Goal: Information Seeking & Learning: Learn about a topic

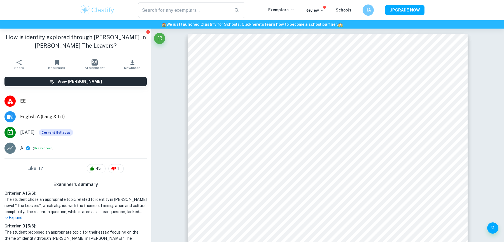
click at [113, 8] on img at bounding box center [98, 9] width 36 height 11
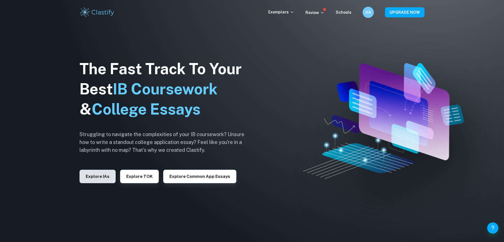
click at [100, 175] on button "Explore IAs" at bounding box center [98, 176] width 36 height 13
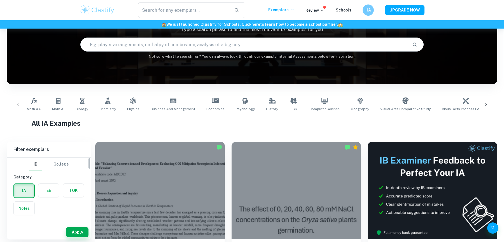
scroll to position [50, 0]
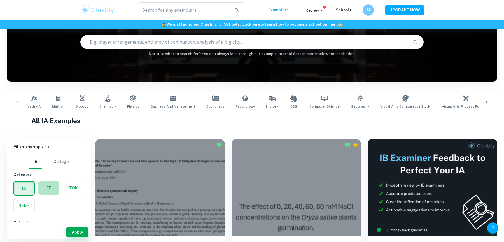
click at [46, 183] on label "button" at bounding box center [48, 187] width 21 height 13
click at [0, 0] on input "radio" at bounding box center [0, 0] width 0 height 0
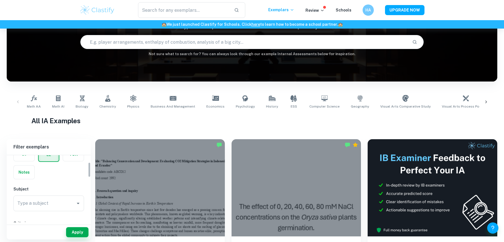
scroll to position [33, 0]
click at [38, 205] on input "Type a subject" at bounding box center [44, 204] width 57 height 11
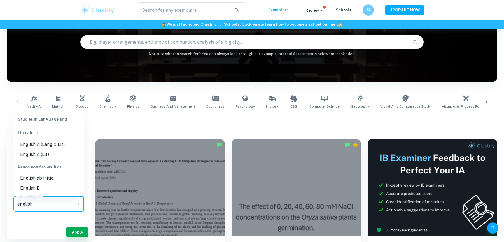
click at [66, 143] on li "English A (Lang & Lit)" at bounding box center [48, 145] width 71 height 10
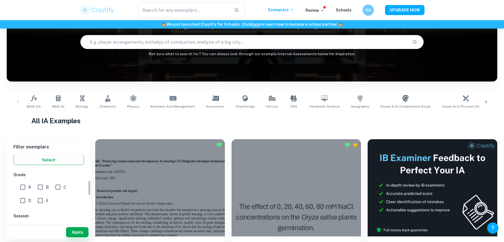
scroll to position [111, 0]
type input "English A (Lang & Lit)"
click at [22, 187] on input "A" at bounding box center [22, 184] width 11 height 11
checkbox input "true"
click at [84, 229] on button "Apply" at bounding box center [77, 232] width 22 height 10
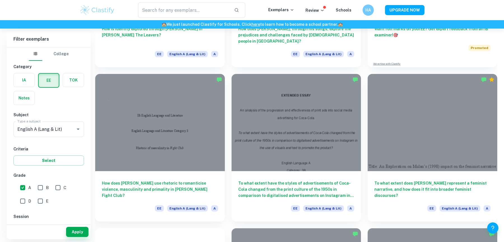
scroll to position [152, 0]
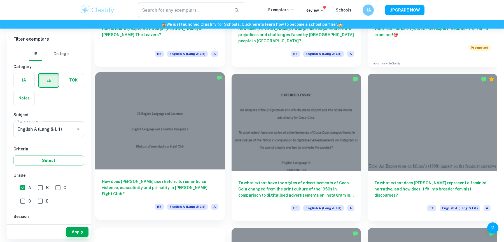
click at [224, 171] on div "How does [PERSON_NAME] use rhetoric to romanticise violence, masculinity and pr…" at bounding box center [160, 195] width 130 height 50
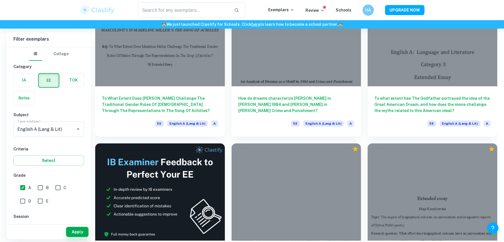
scroll to position [769, 0]
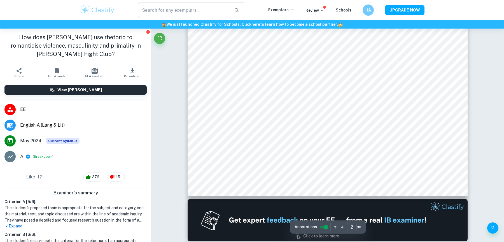
scroll to position [402, 0]
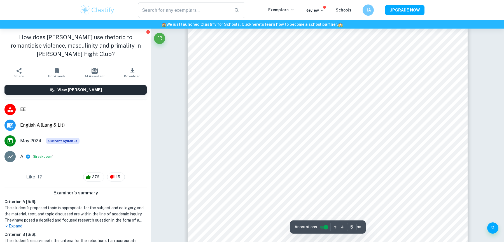
type input "6"
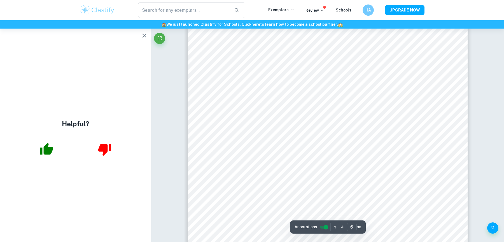
click at [139, 34] on button "button" at bounding box center [144, 35] width 11 height 11
